Goal: Task Accomplishment & Management: Use online tool/utility

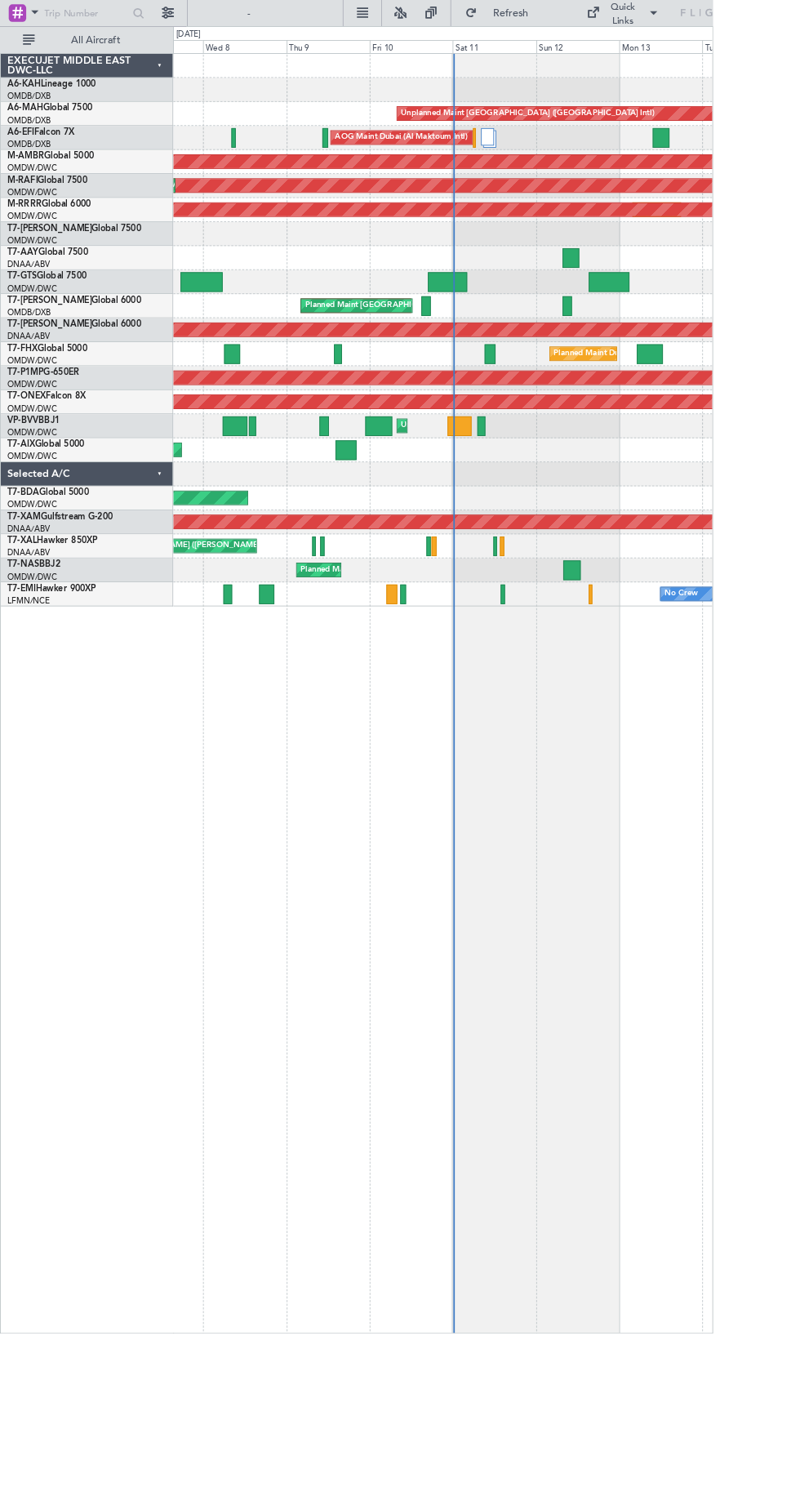
click at [523, 486] on div at bounding box center [515, 478] width 27 height 22
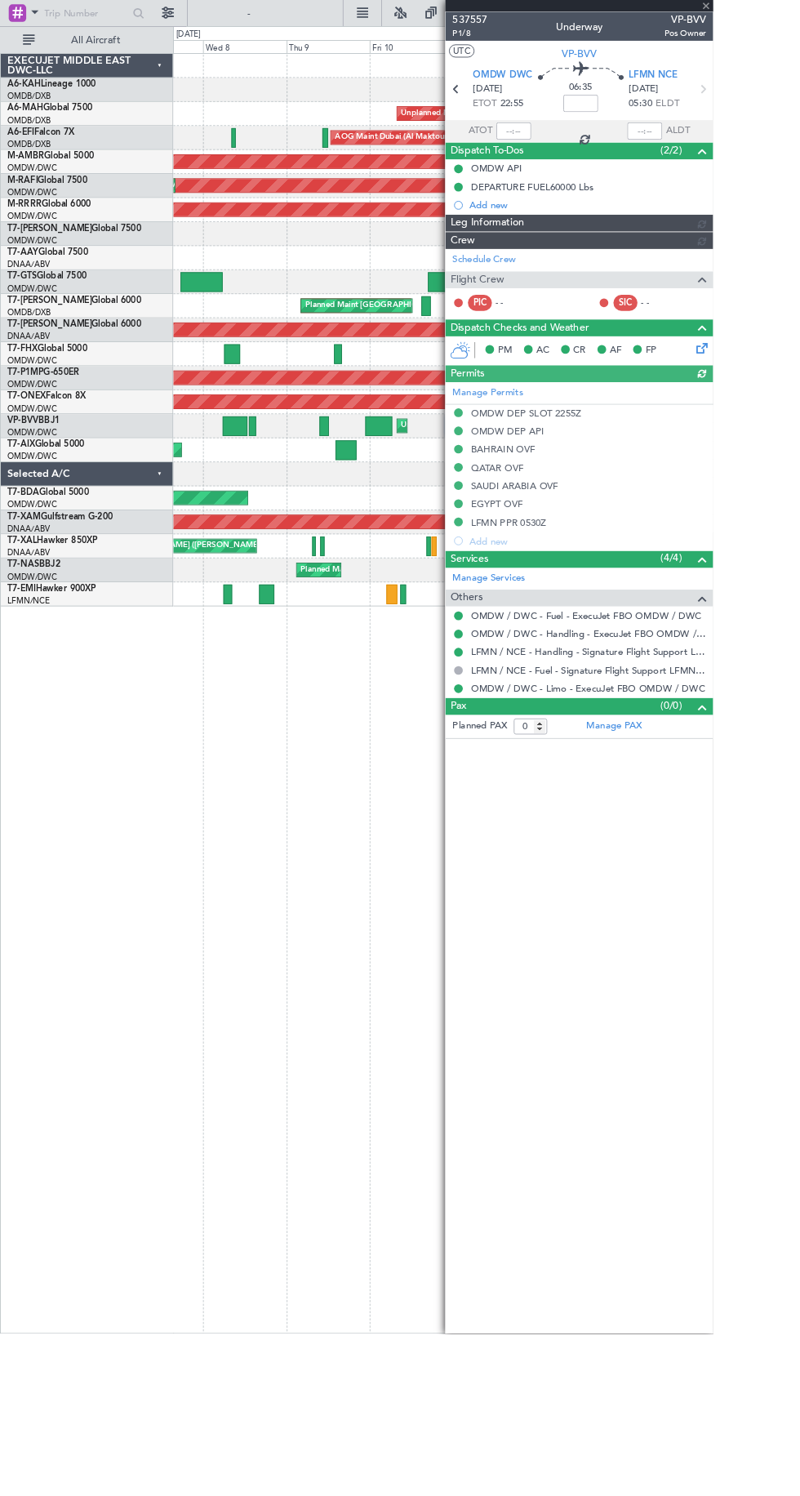
type input "Rohit Roy (ROY)"
type input "7523"
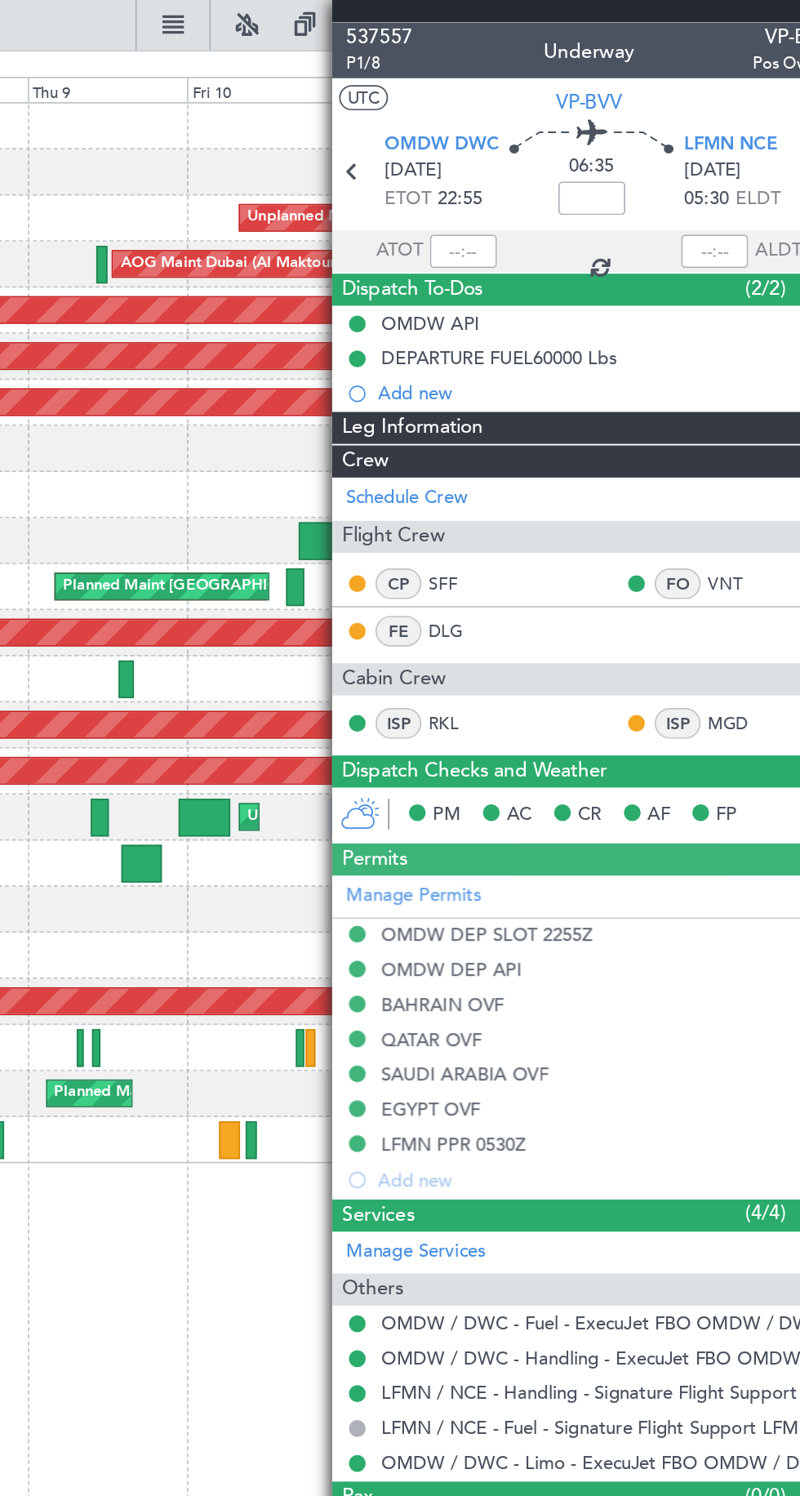
click at [577, 164] on span "Dispatch To-Dos" at bounding box center [547, 169] width 82 height 19
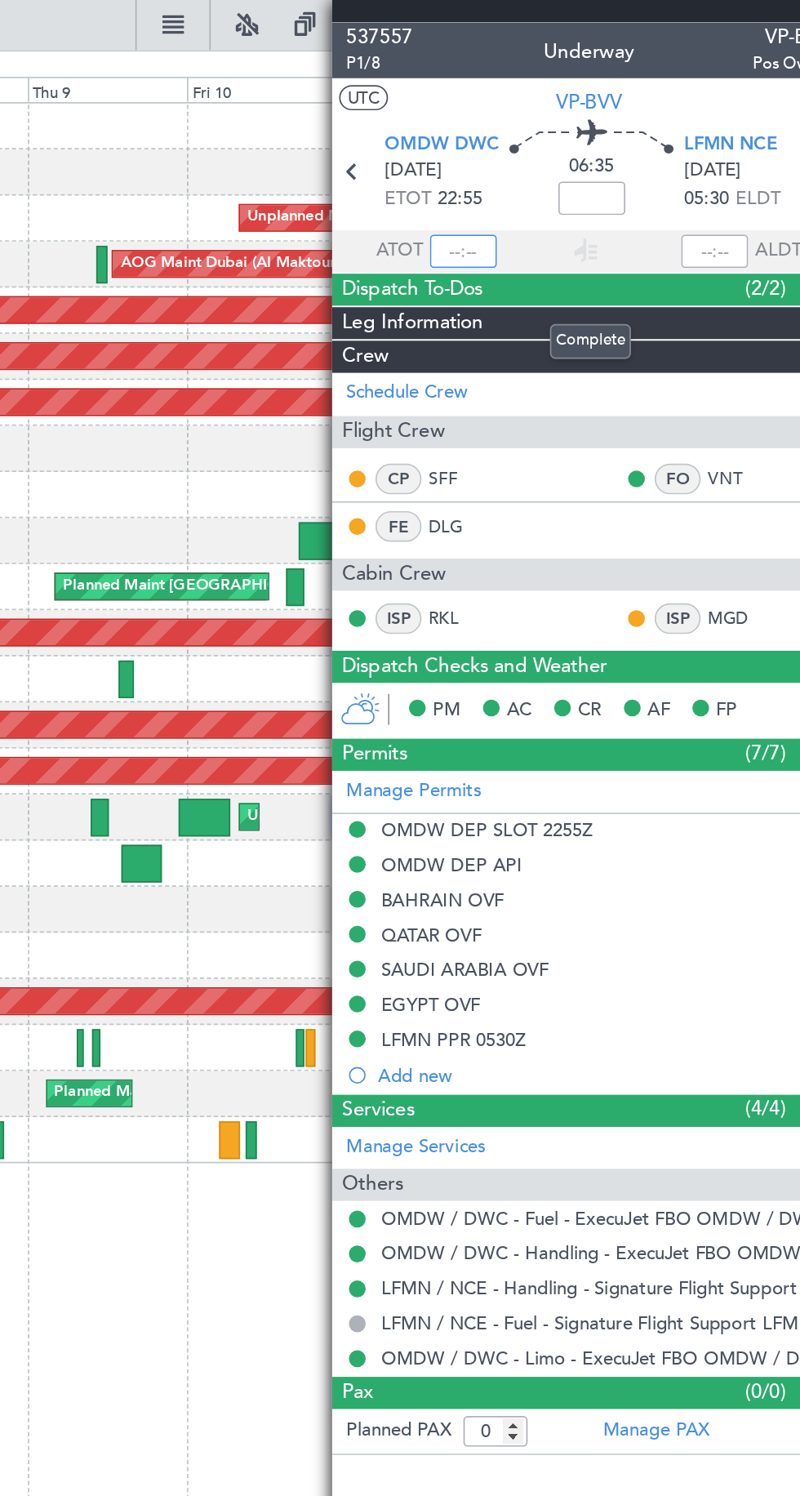
click at [575, 140] on input "text" at bounding box center [576, 147] width 39 height 20
type input "23:36"
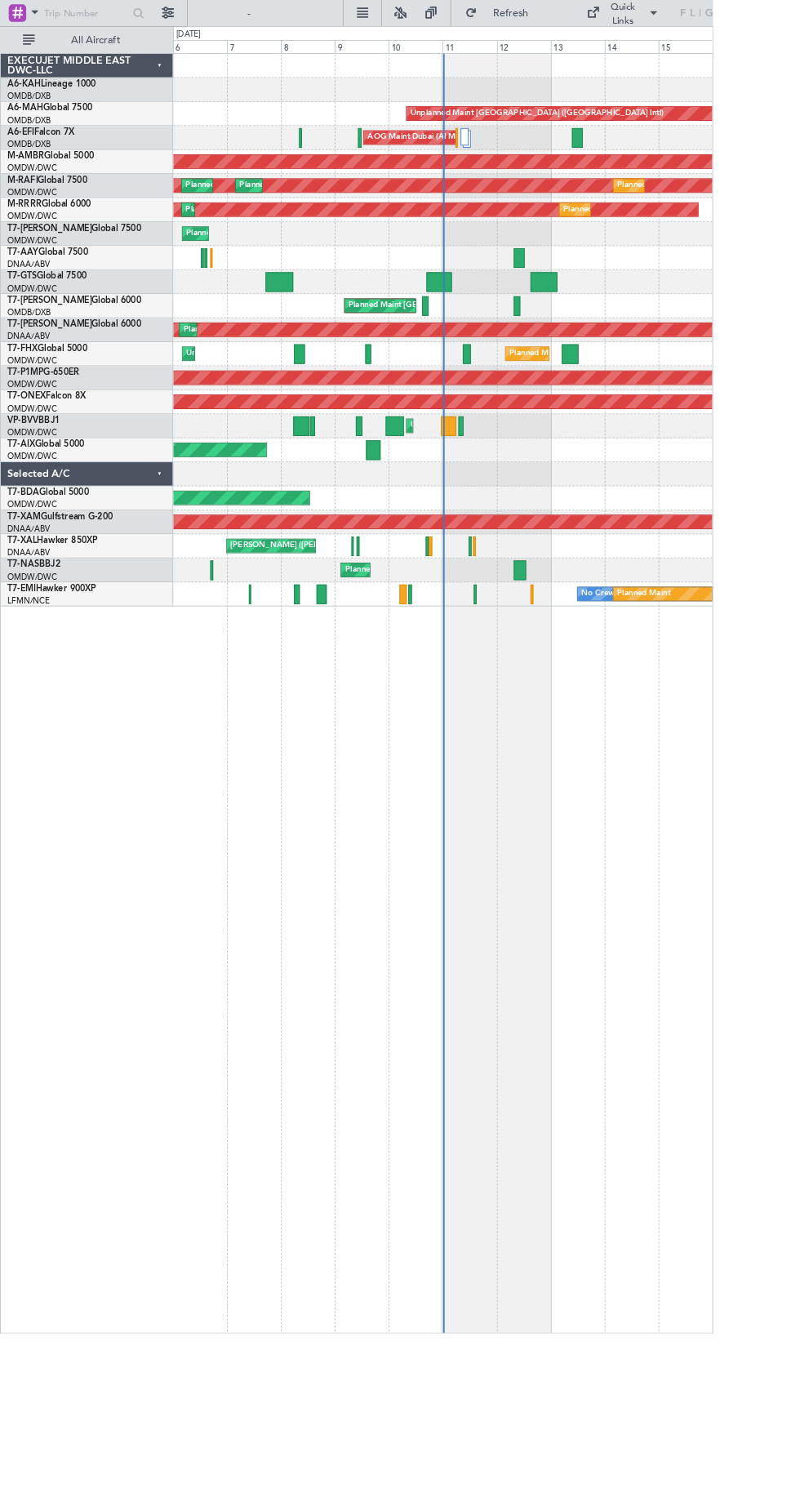
click at [500, 297] on div at bounding box center [496, 289] width 605 height 27
click at [485, 305] on div at bounding box center [493, 316] width 29 height 22
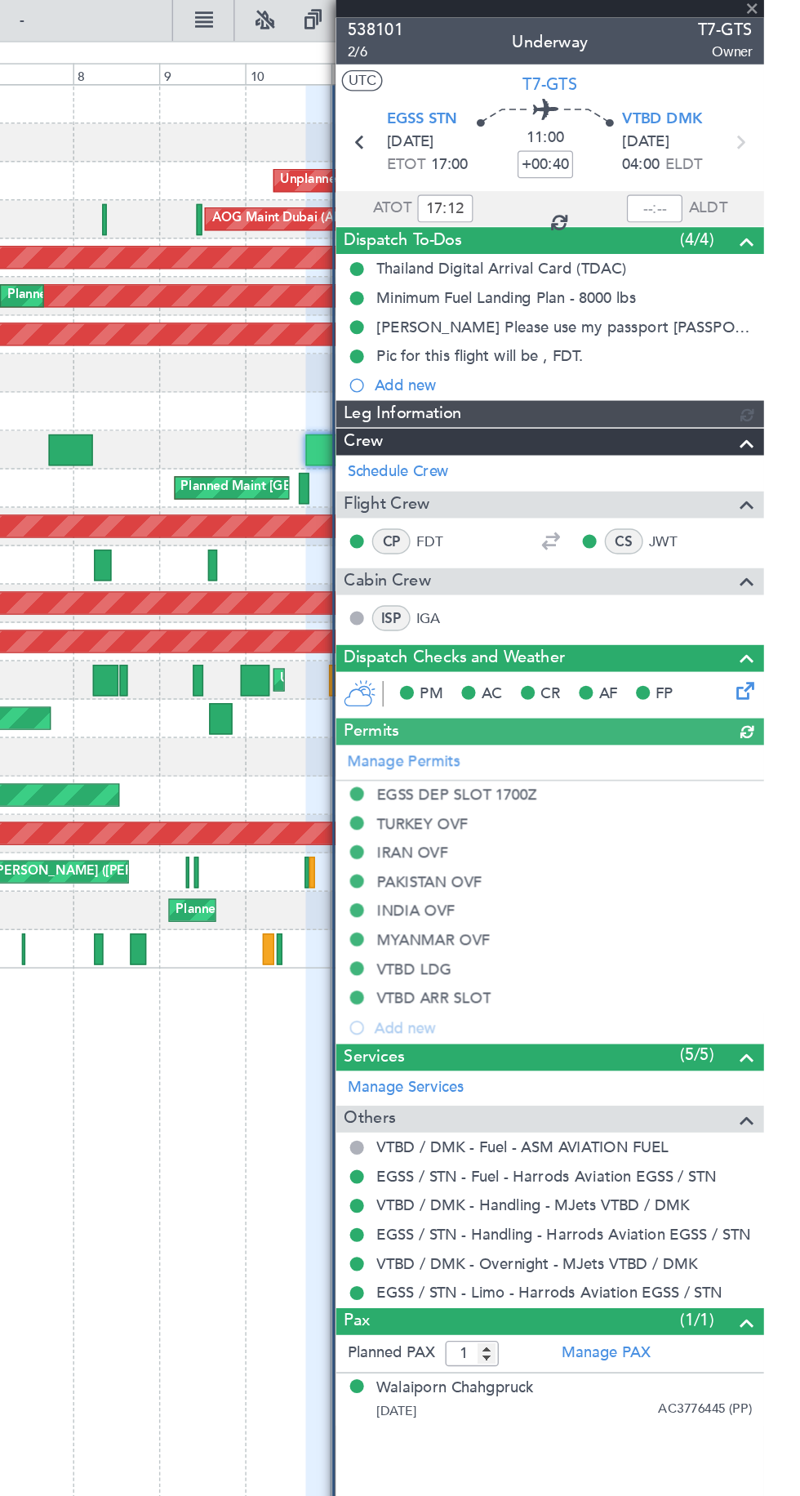
type input "[PERSON_NAME] (ANI)"
type input "7425"
click at [530, 31] on span "2/6" at bounding box center [527, 37] width 39 height 14
